Goal: Task Accomplishment & Management: Use online tool/utility

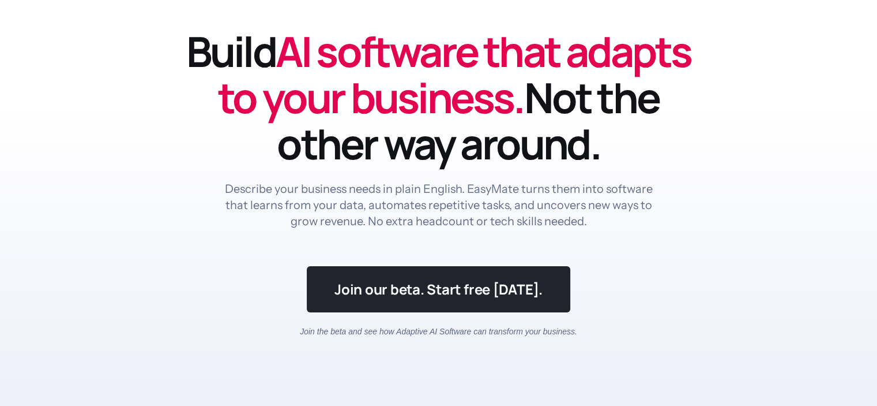
click at [386, 306] on link at bounding box center [439, 289] width 264 height 46
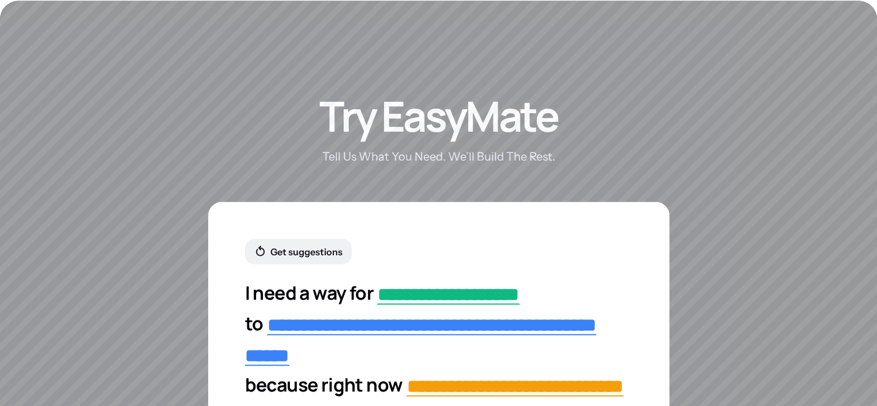
scroll to position [2143, 0]
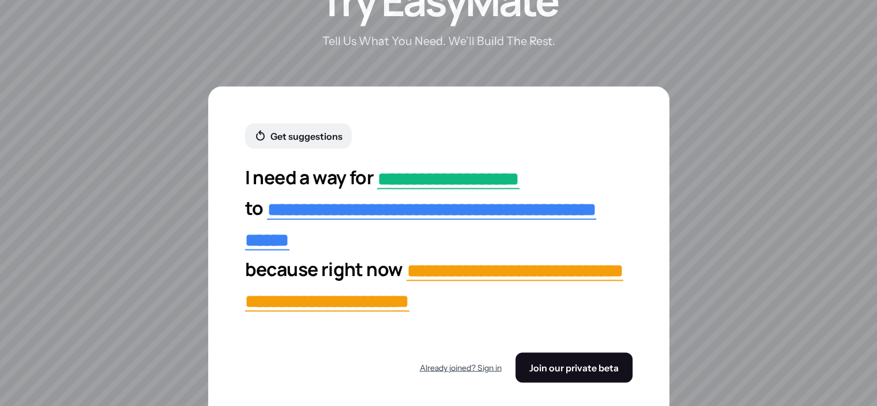
click at [478, 358] on button "Already joined? Sign in" at bounding box center [461, 367] width 82 height 21
